Goal: Transaction & Acquisition: Purchase product/service

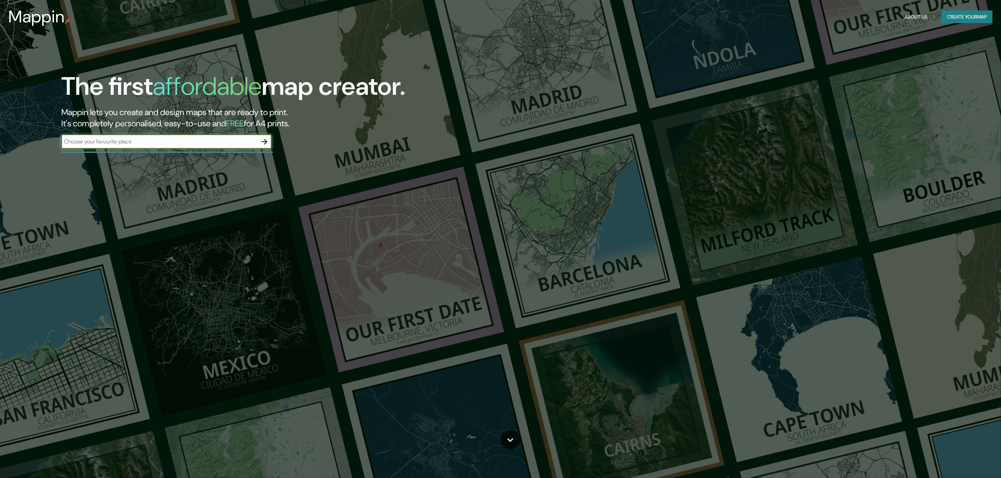
click at [156, 136] on div "​" at bounding box center [166, 142] width 210 height 14
click at [263, 139] on icon "button" at bounding box center [264, 142] width 8 height 8
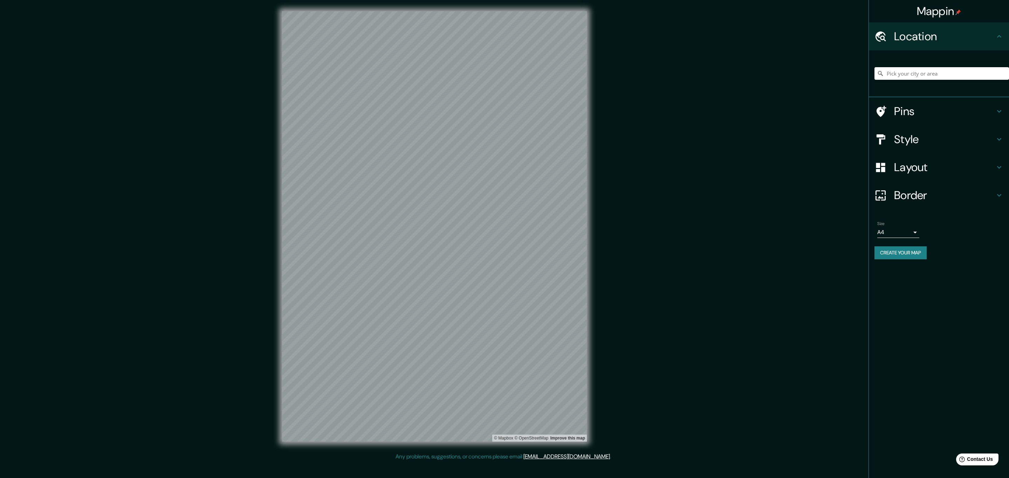
click at [959, 208] on div "Border" at bounding box center [939, 195] width 140 height 28
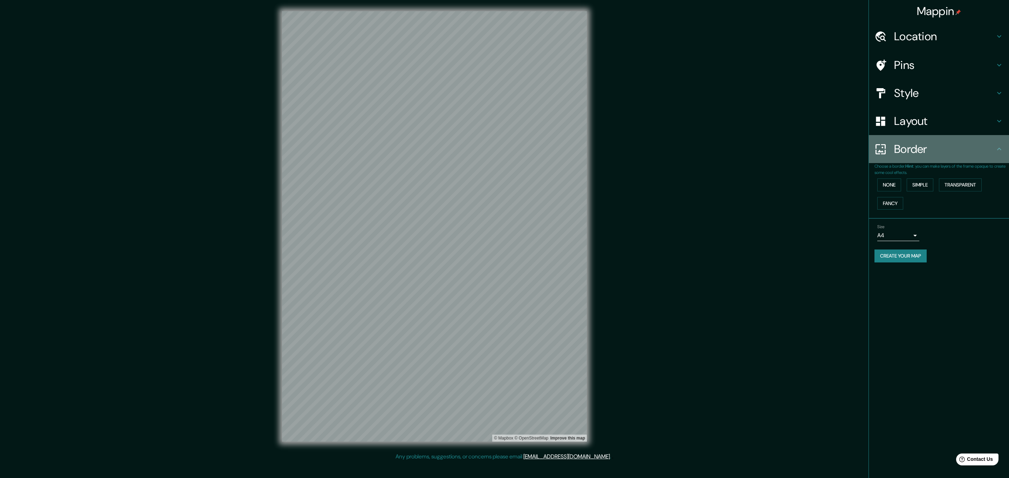
click at [957, 156] on div "Border" at bounding box center [939, 149] width 140 height 28
click at [959, 124] on h4 "Layout" at bounding box center [944, 121] width 101 height 14
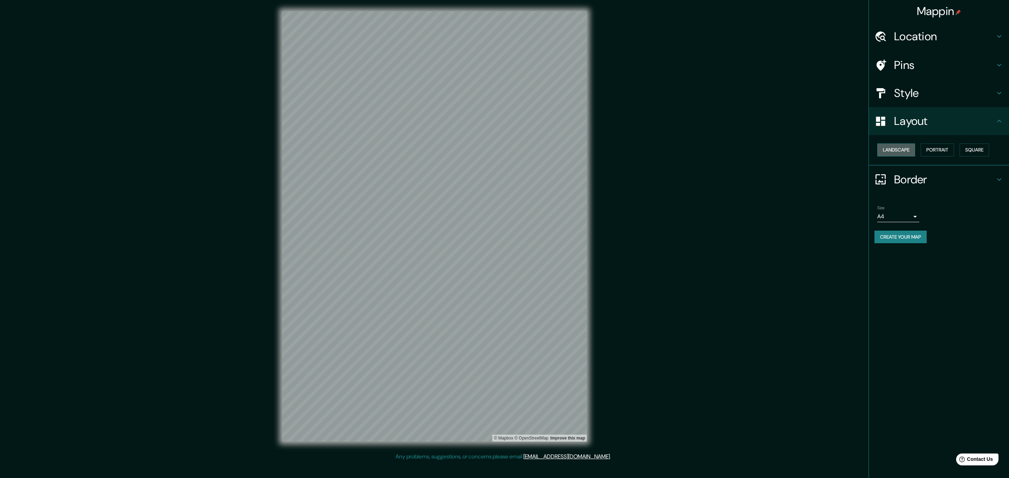
click at [886, 151] on button "Landscape" at bounding box center [896, 150] width 38 height 13
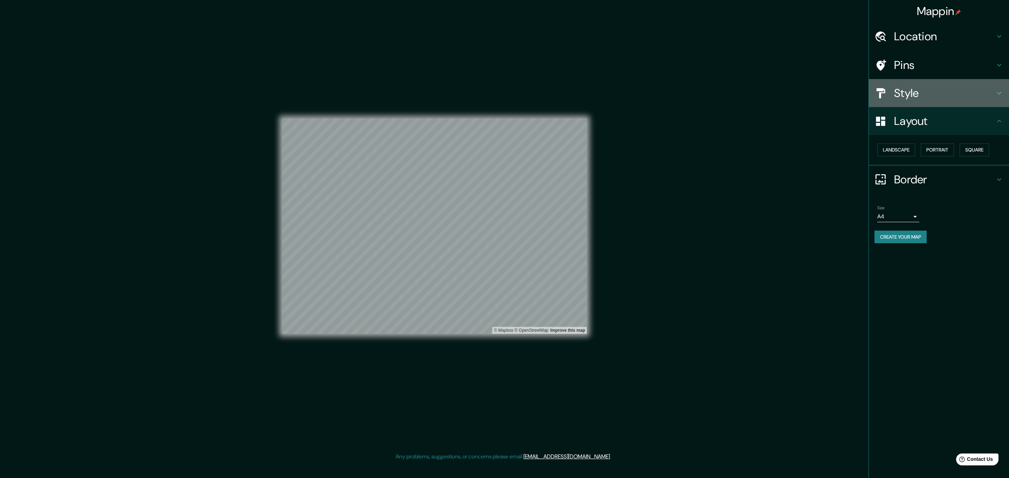
click at [940, 95] on h4 "Style" at bounding box center [944, 93] width 101 height 14
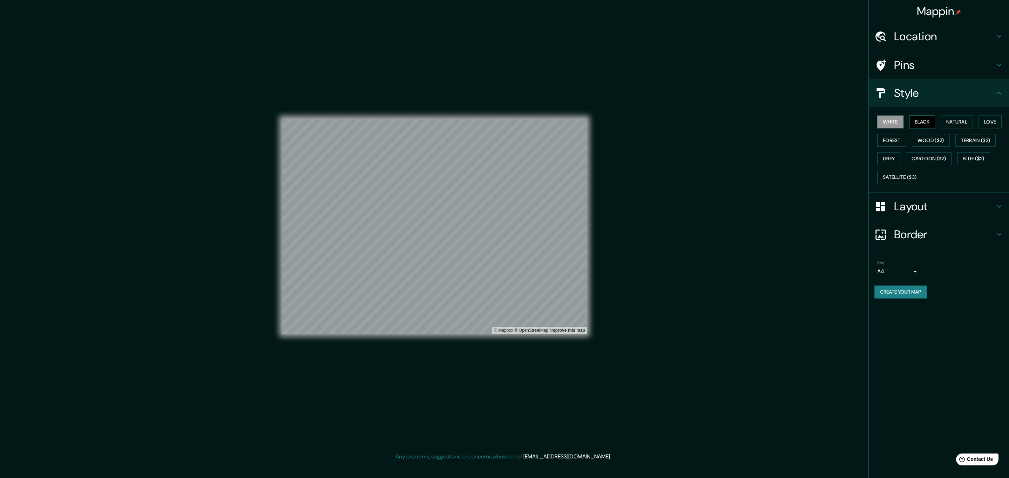
click at [926, 124] on button "Black" at bounding box center [922, 122] width 26 height 13
click at [956, 121] on button "Natural" at bounding box center [956, 122] width 32 height 13
click at [960, 133] on div "White Black Natural Love Forest Wood ($2) Terrain ($2) Grey Cartoon ($2) Blue (…" at bounding box center [941, 150] width 134 height 74
click at [949, 137] on button "Wood ($2)" at bounding box center [931, 140] width 38 height 13
click at [906, 141] on button "Forest" at bounding box center [891, 140] width 29 height 13
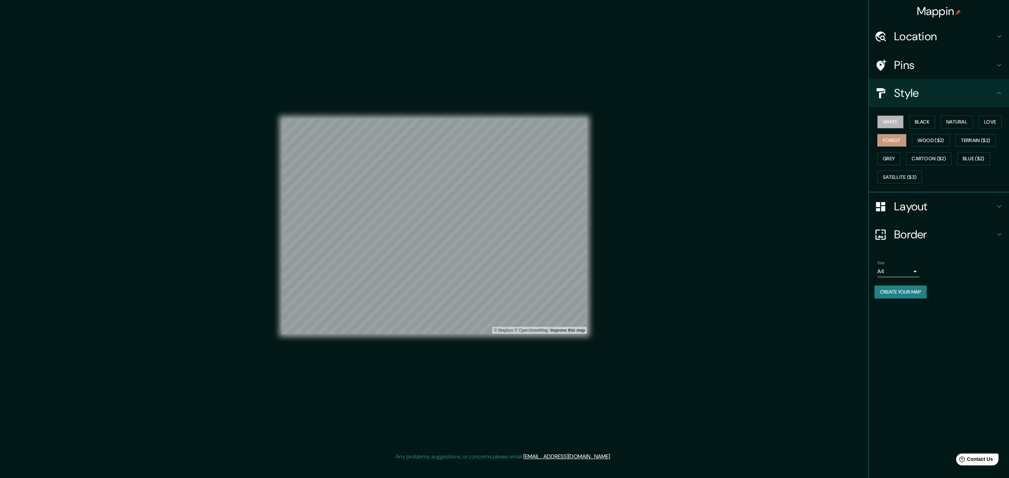
click at [896, 125] on button "White" at bounding box center [890, 122] width 26 height 13
